Goal: Find specific page/section: Find specific page/section

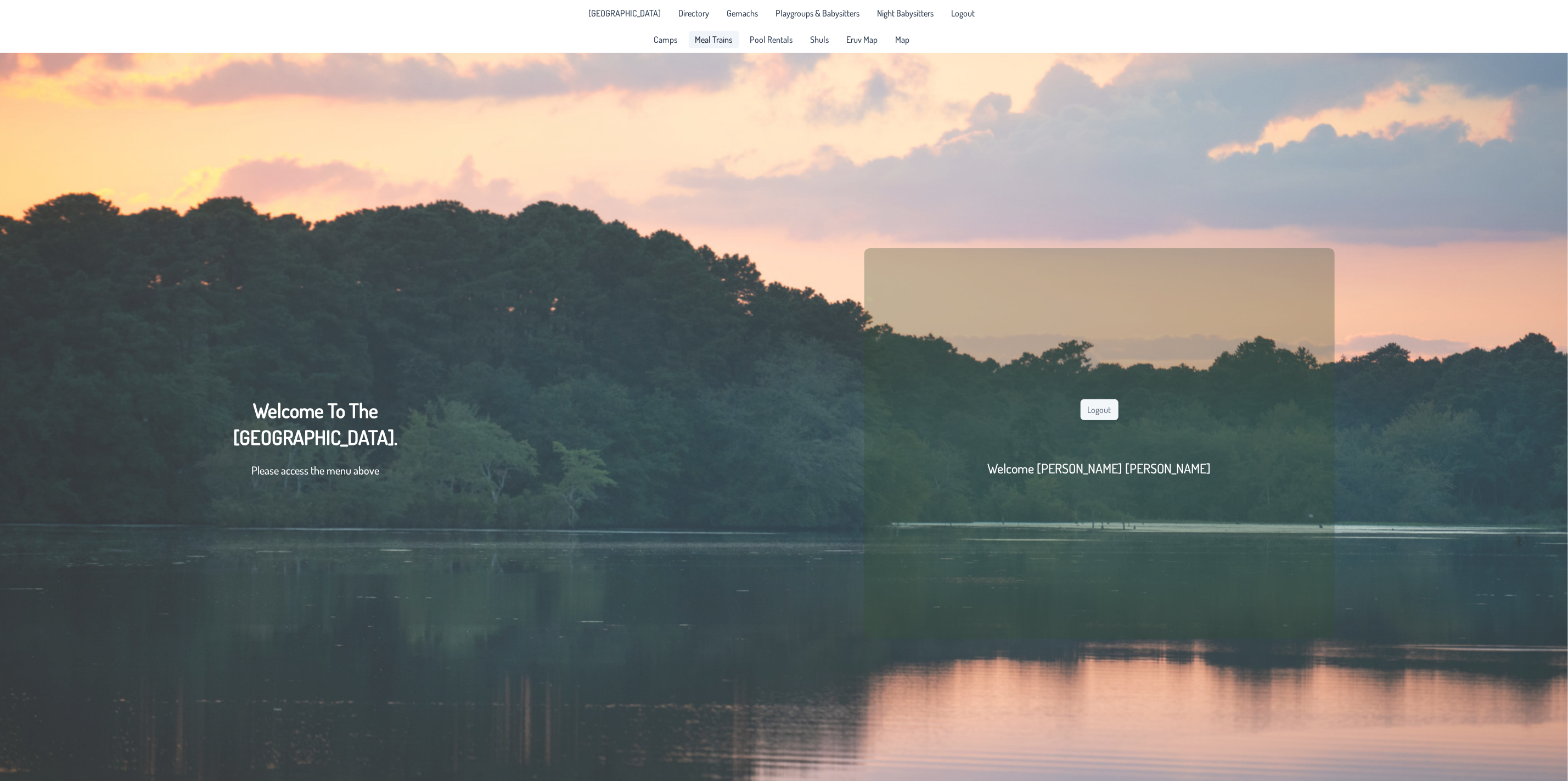
click at [706, 42] on span "Meal Trains" at bounding box center [714, 39] width 37 height 9
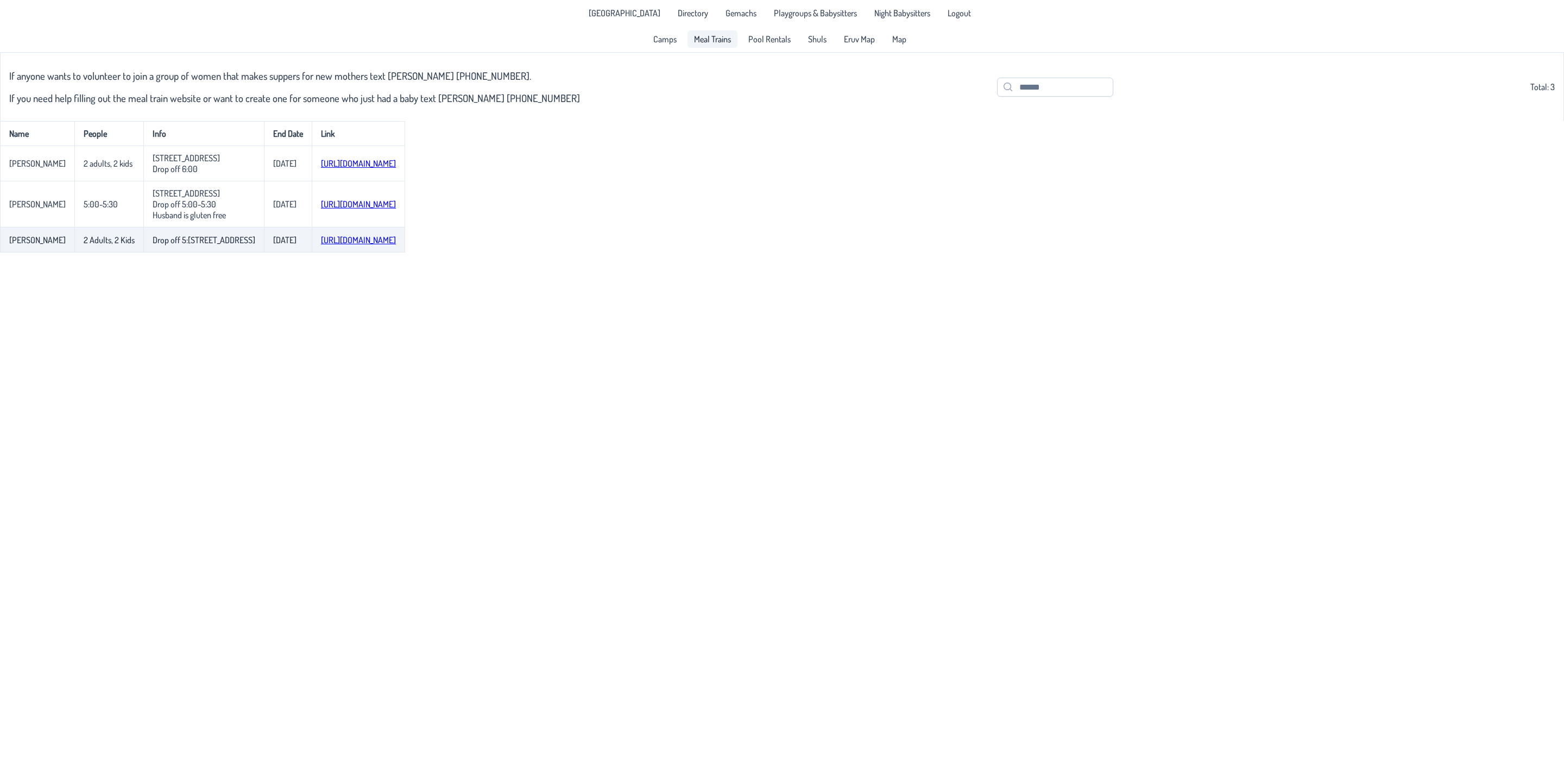
click at [332, 245] on link "[URL][DOMAIN_NAME]" at bounding box center [358, 240] width 75 height 11
click at [728, 36] on span "Meal Trains" at bounding box center [712, 39] width 37 height 8
click at [672, 8] on link "Directory" at bounding box center [693, 13] width 44 height 18
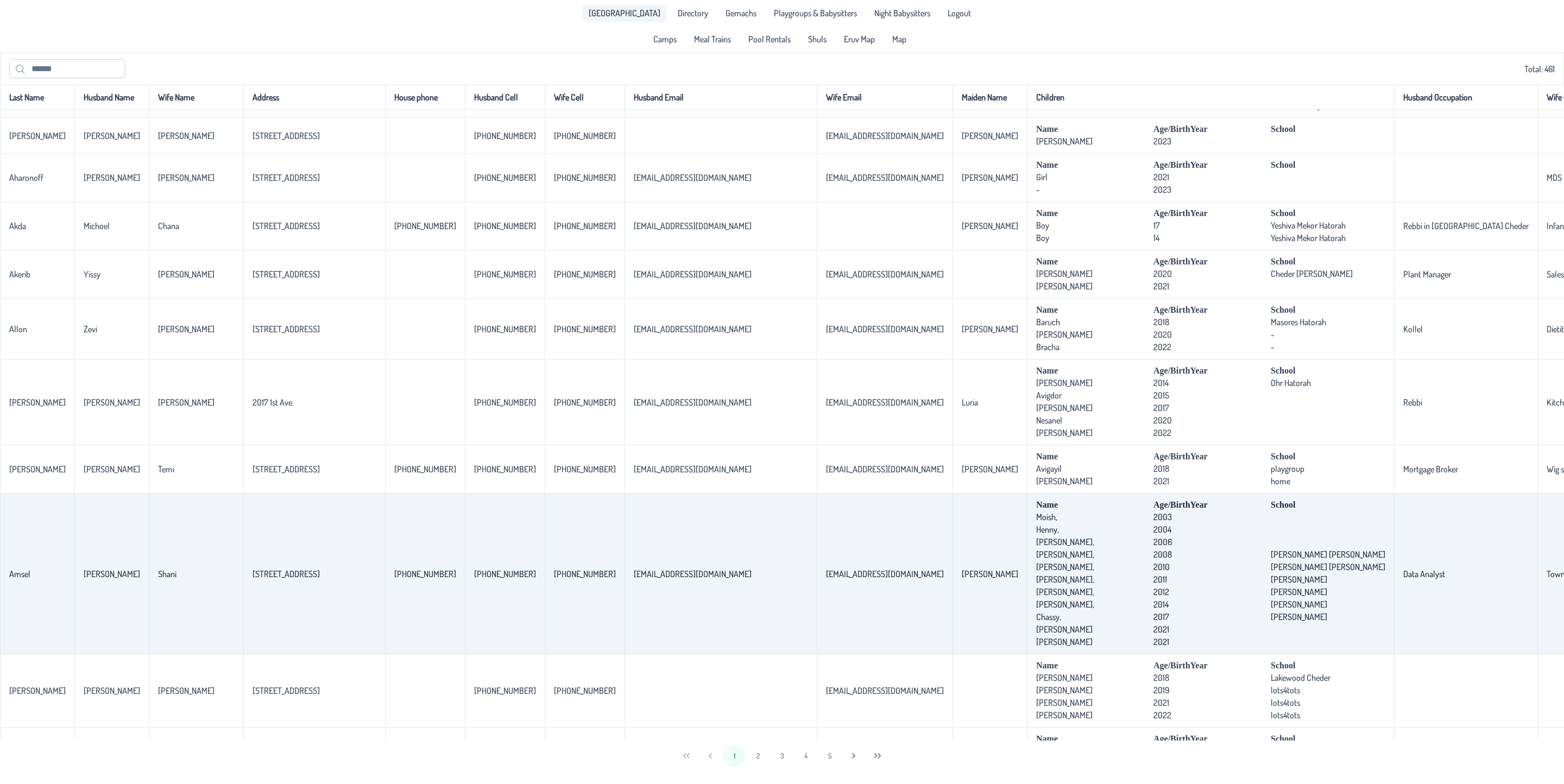
scroll to position [896, 0]
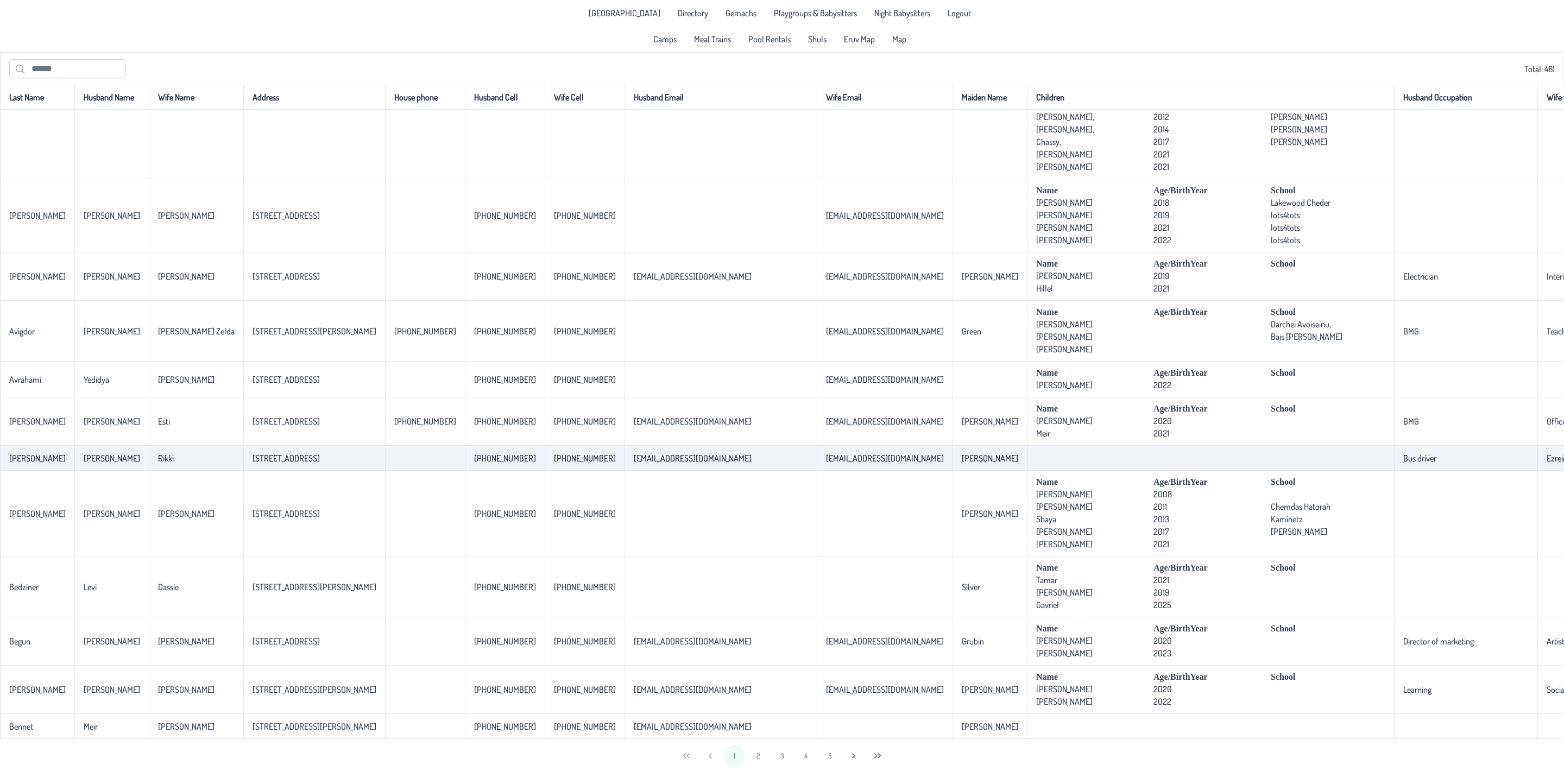
drag, startPoint x: 313, startPoint y: 482, endPoint x: 230, endPoint y: 486, distance: 83.1
click at [243, 470] on td "[STREET_ADDRESS]" at bounding box center [314, 458] width 141 height 25
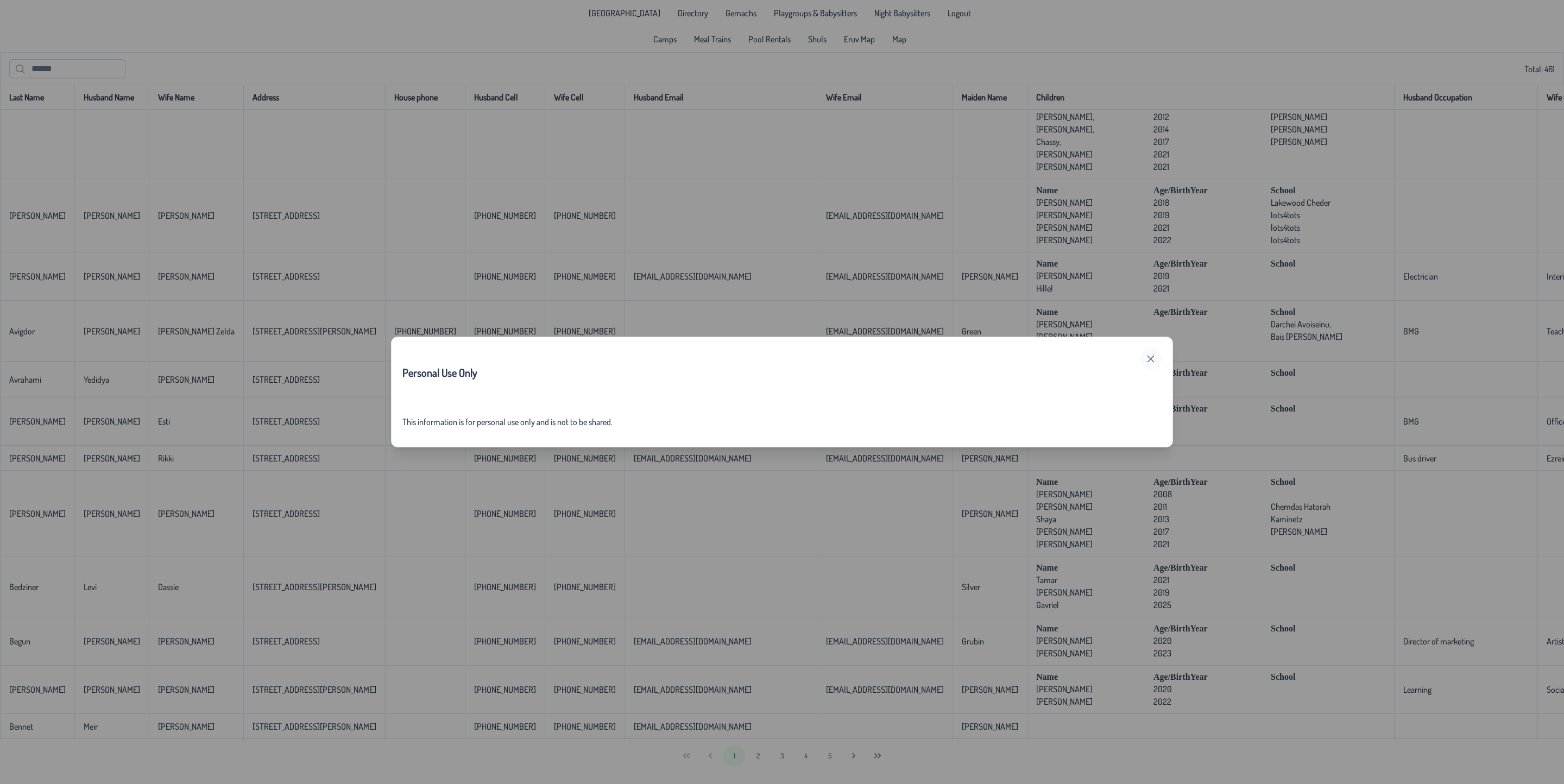
click at [1152, 363] on button "button" at bounding box center [1151, 359] width 22 height 22
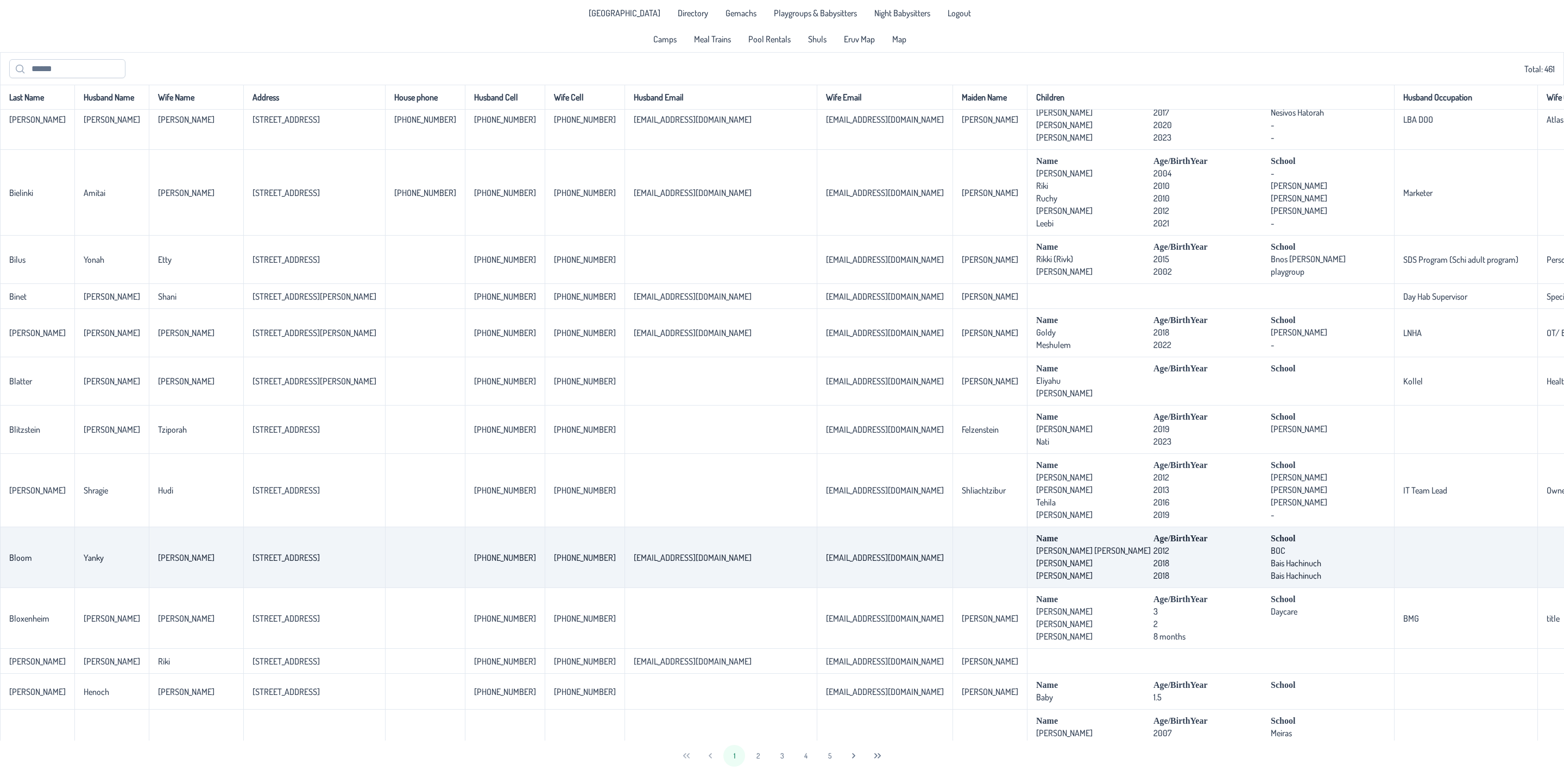
scroll to position [2110, 0]
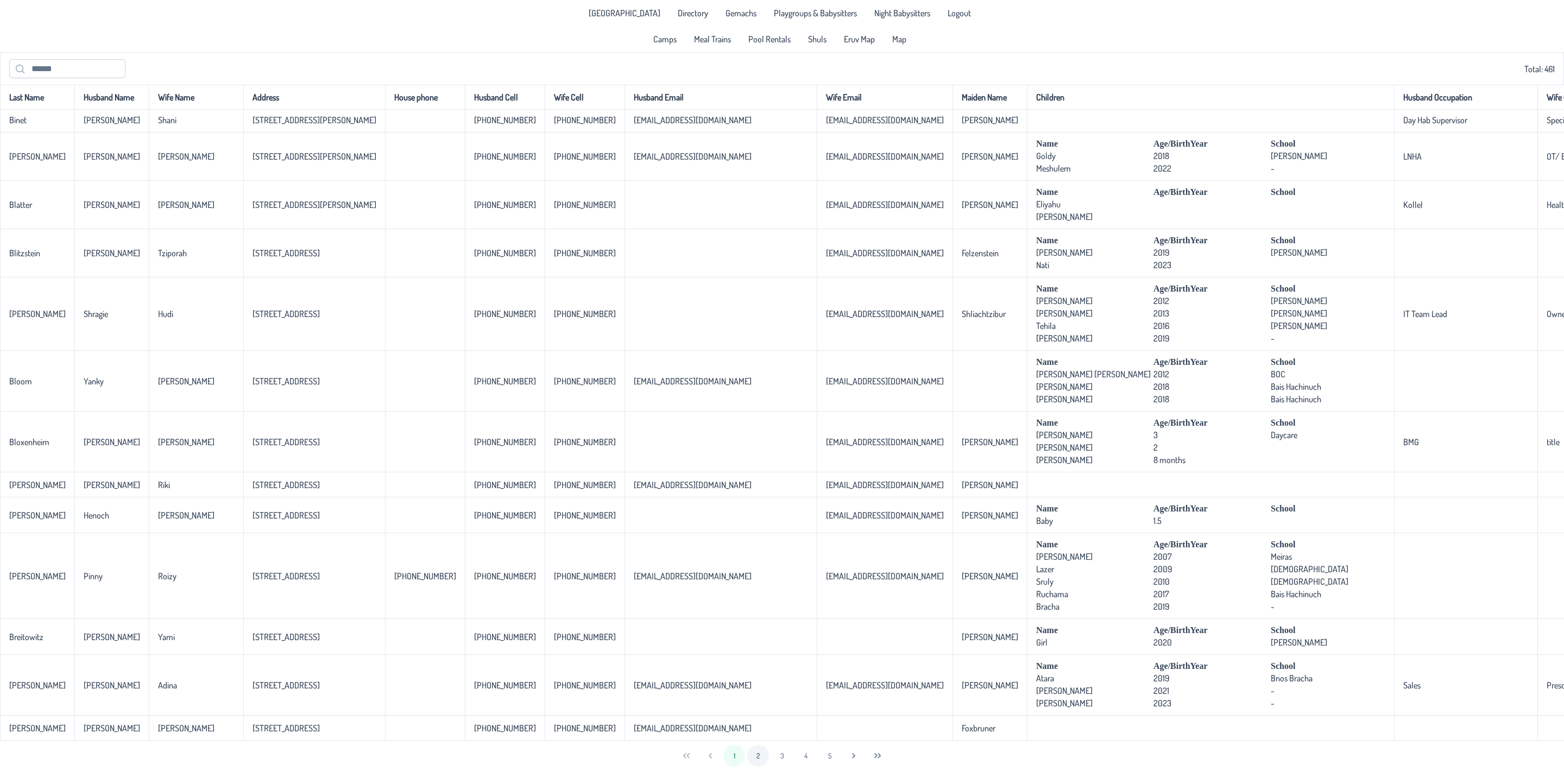
click at [760, 743] on button "2" at bounding box center [758, 755] width 22 height 22
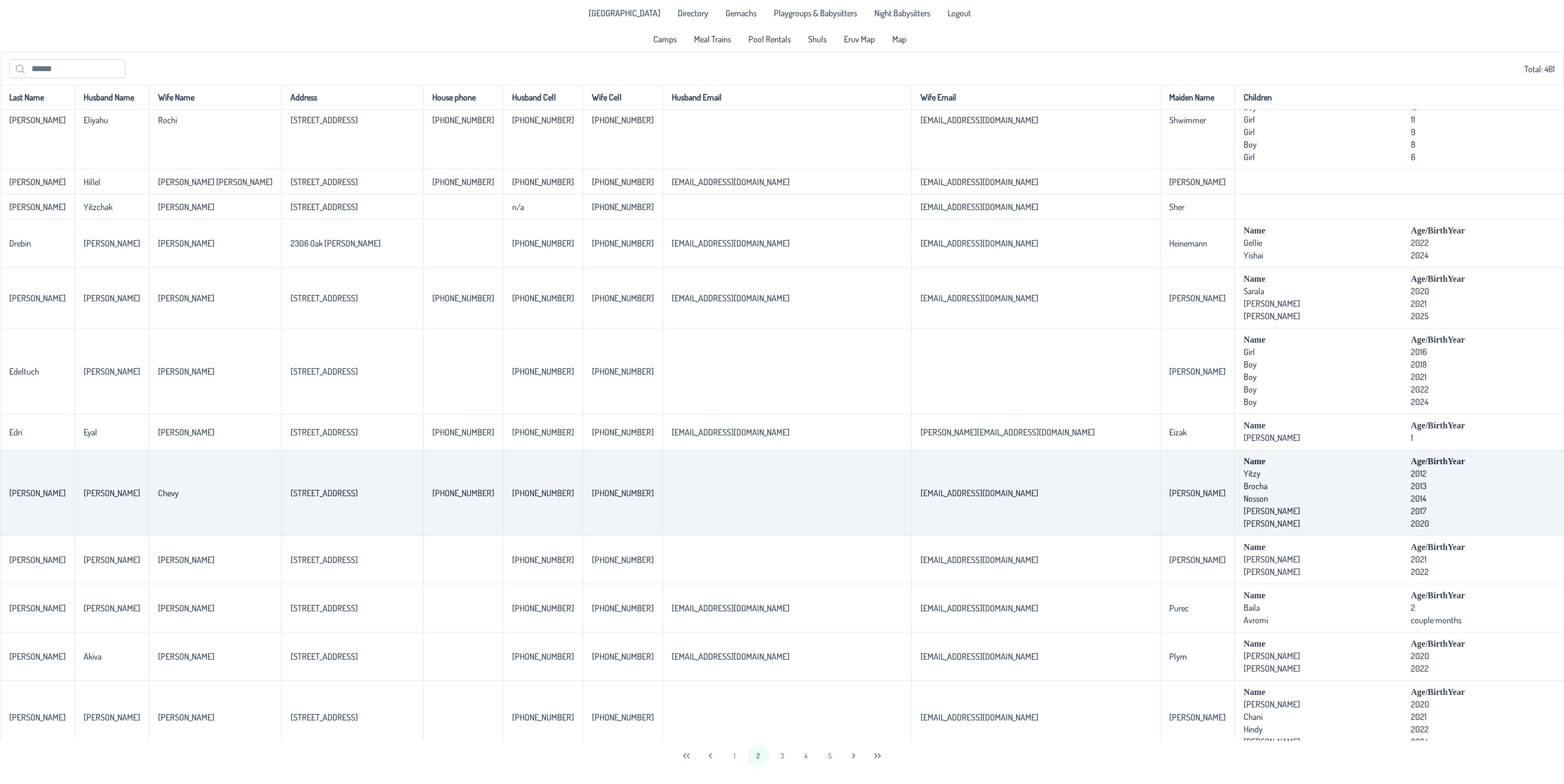
scroll to position [1384, 0]
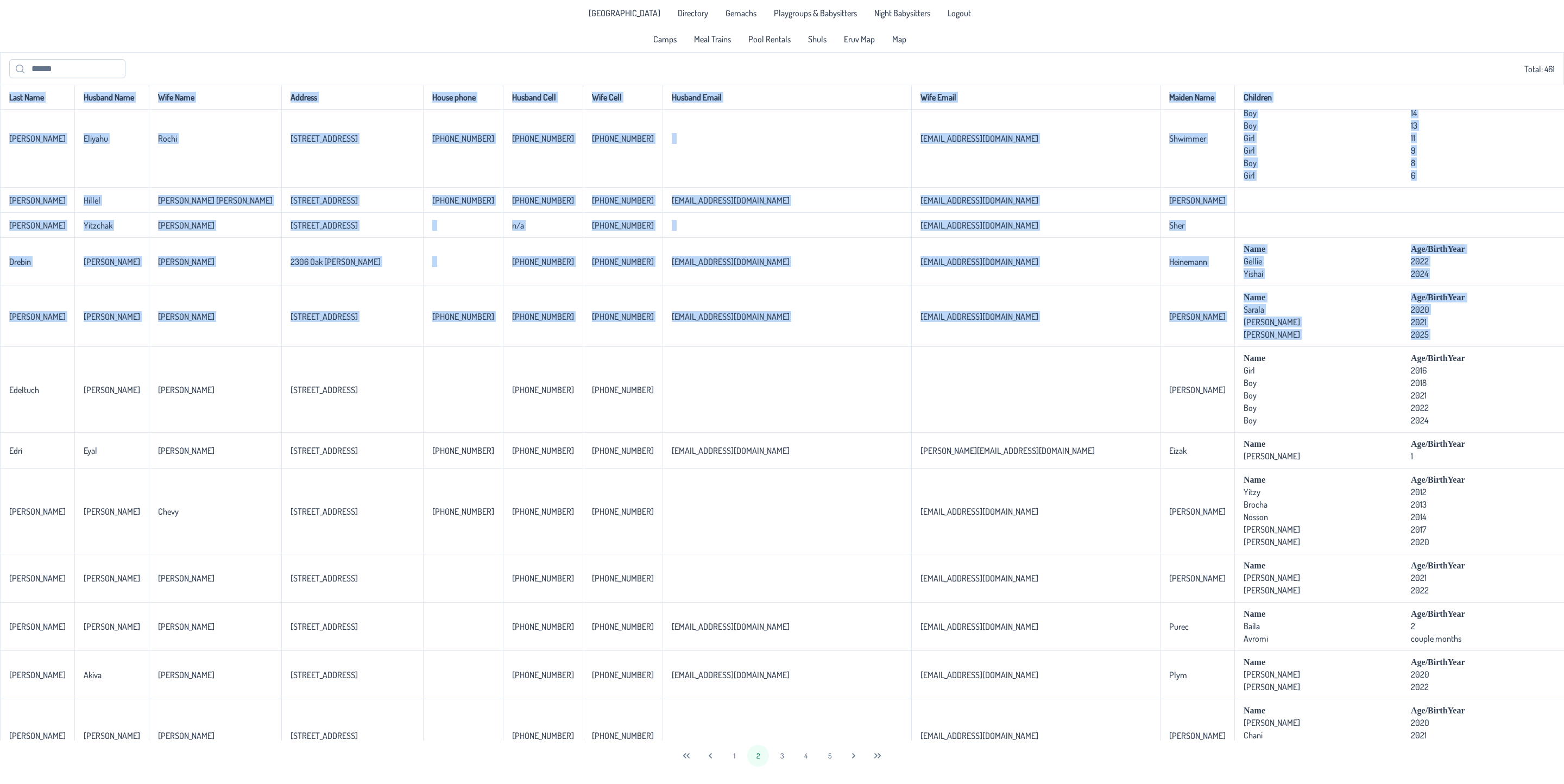
drag, startPoint x: 1489, startPoint y: 349, endPoint x: -31, endPoint y: 356, distance: 1520.0
click at [0, 356] on html "[GEOGRAPHIC_DATA] Directory Gemachs Playgroups & Babysitters Night Babysitters …" at bounding box center [782, 392] width 1564 height 784
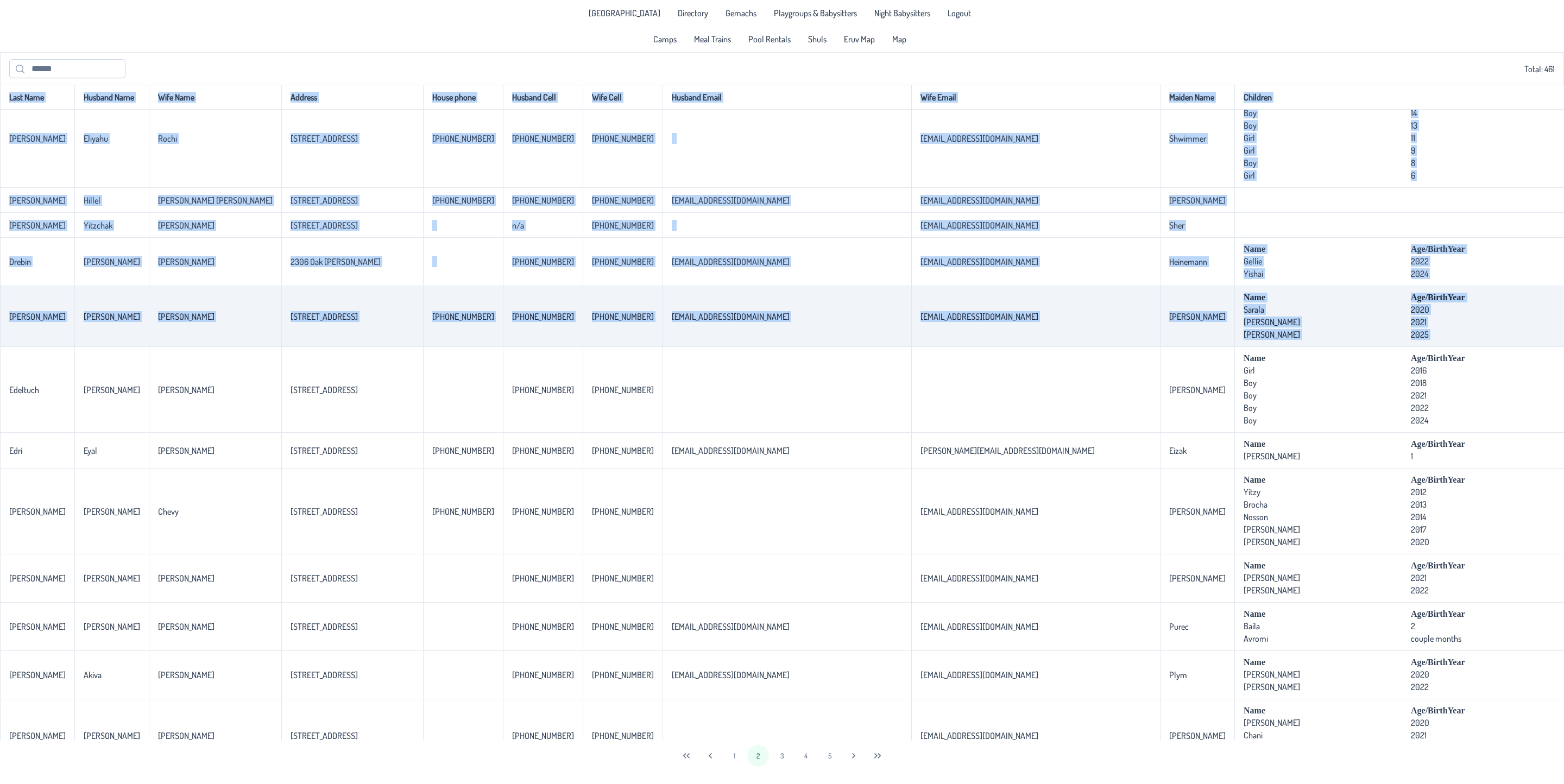
click at [287, 347] on td "[STREET_ADDRESS]" at bounding box center [352, 316] width 141 height 61
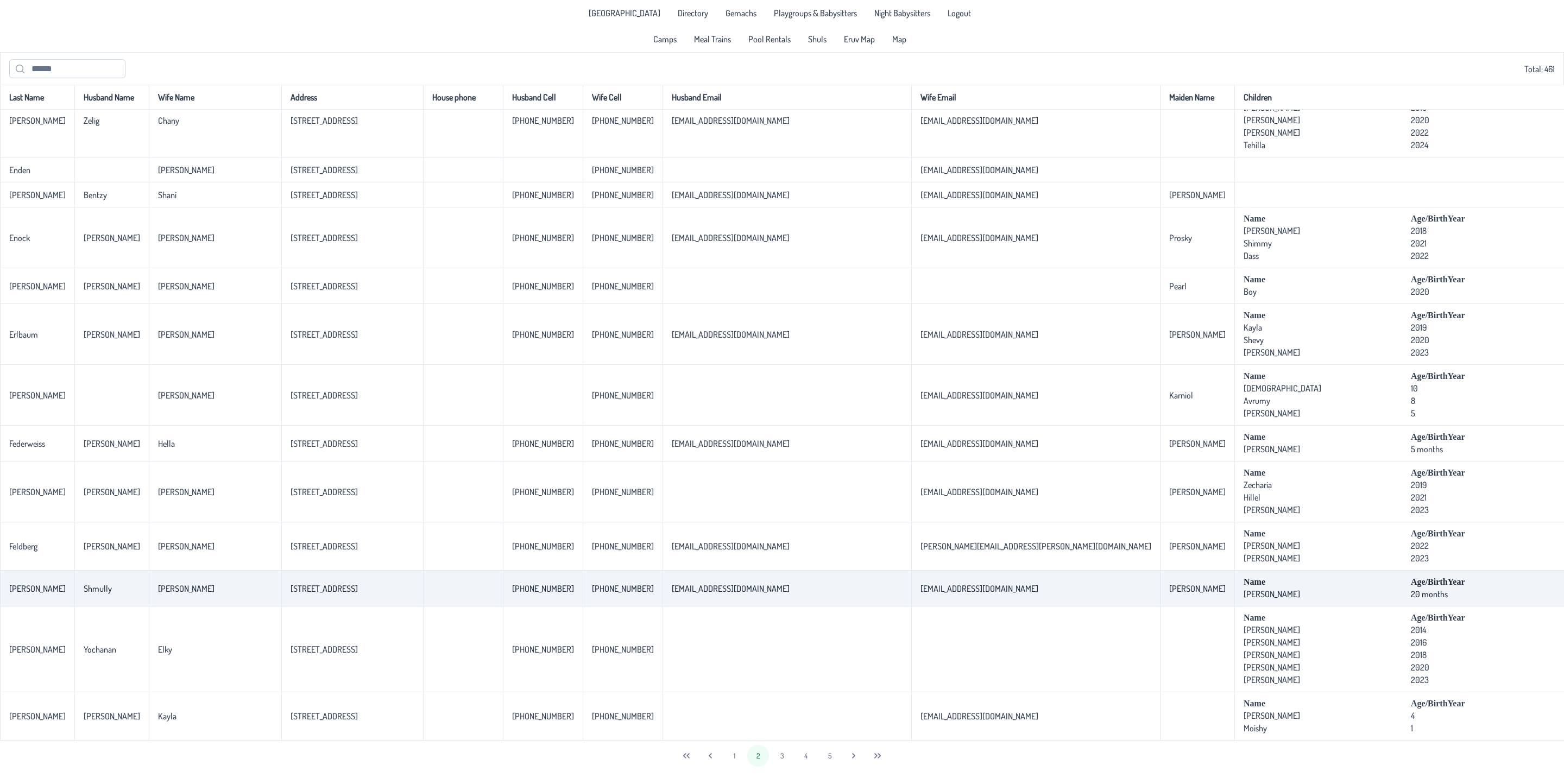
scroll to position [2134, 0]
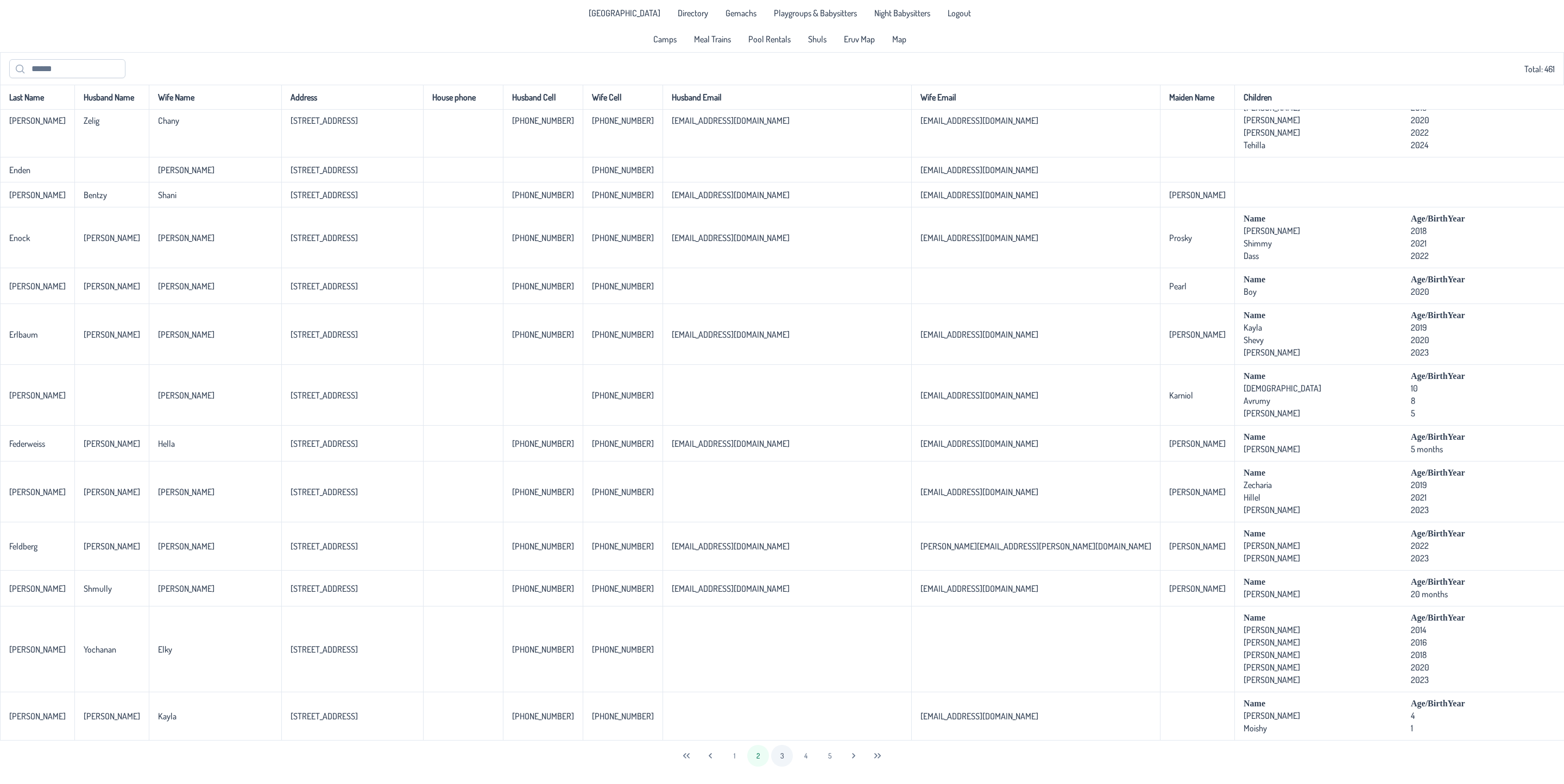
click at [782, 743] on button "3" at bounding box center [782, 755] width 22 height 22
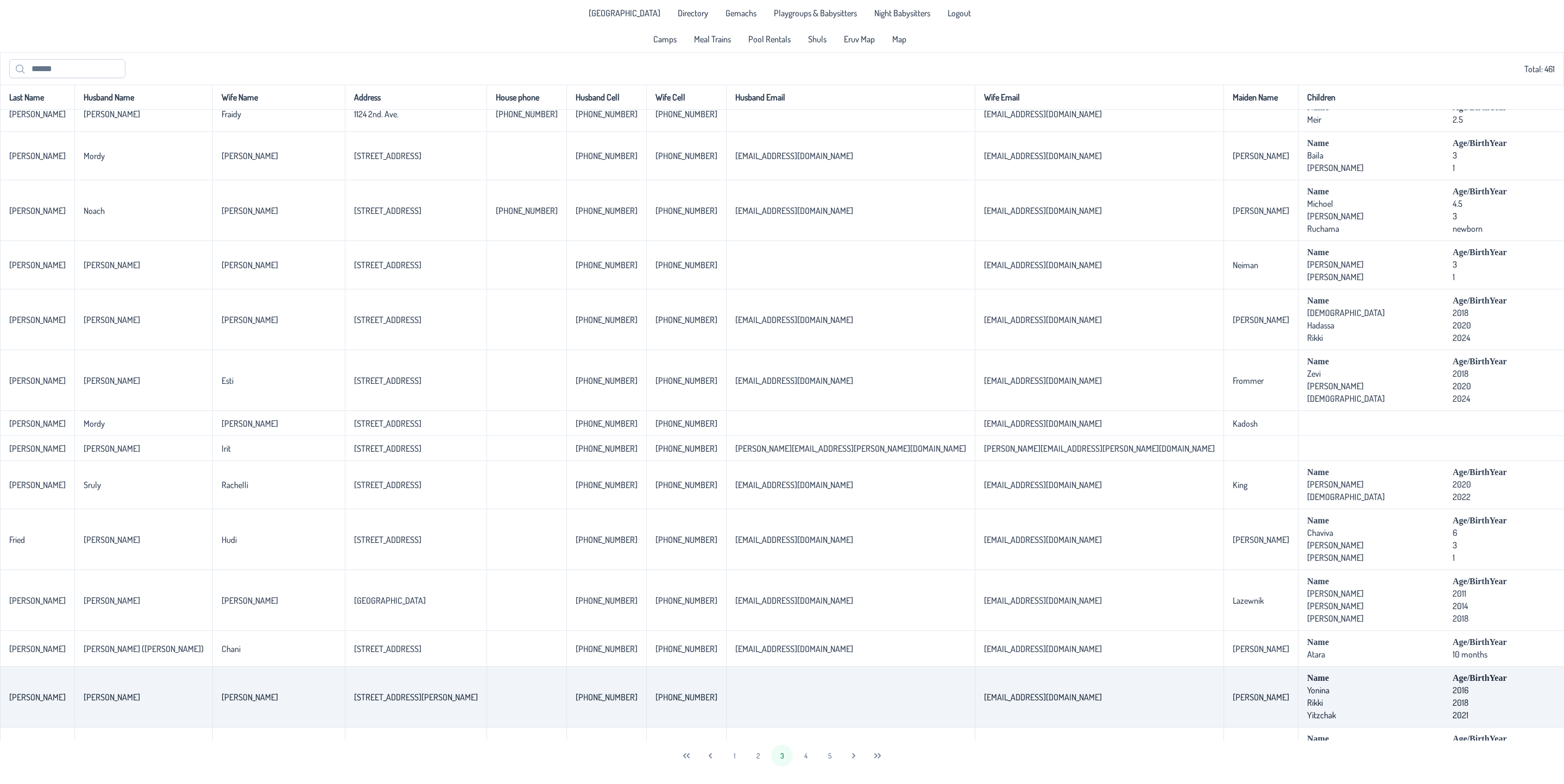
scroll to position [977, 0]
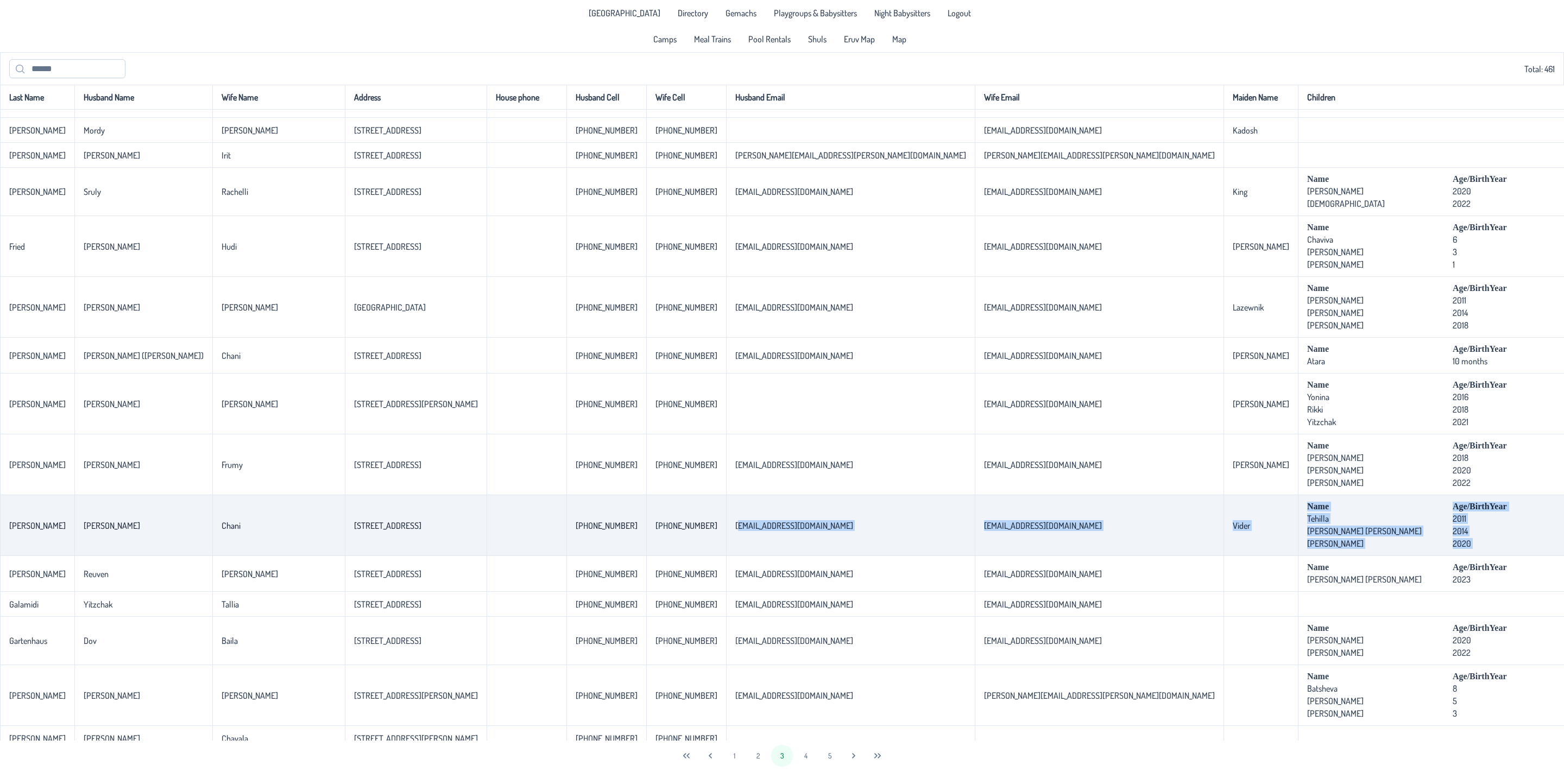
drag, startPoint x: 621, startPoint y: 549, endPoint x: 1447, endPoint y: 561, distance: 826.1
click at [1447, 556] on tr "[PERSON_NAME] [PERSON_NAME] [STREET_ADDRESS]-650-8139 [PHONE_NUMBER] [EMAIL_ADD…" at bounding box center [1099, 525] width 2198 height 61
